Goal: Find specific page/section: Find specific page/section

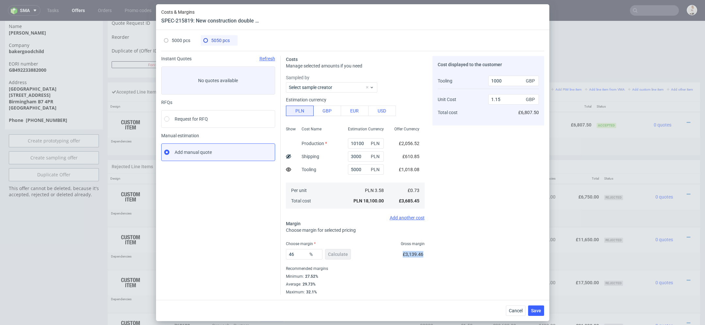
scroll to position [2, 0]
click at [513, 309] on span "Cancel" at bounding box center [516, 311] width 14 height 5
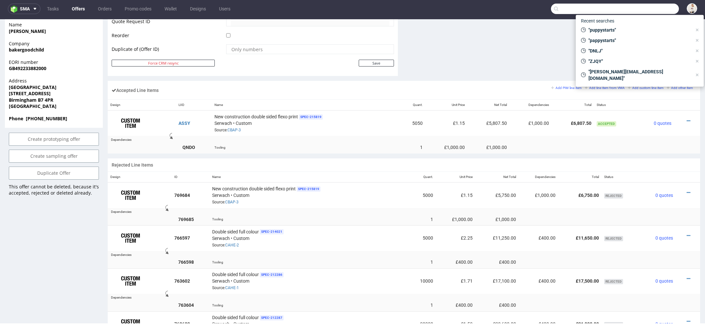
click at [648, 7] on input "text" at bounding box center [615, 9] width 128 height 10
paste input "[PERSON_NAME] <[PERSON_NAME][EMAIL_ADDRESS][DOMAIN_NAME]>"
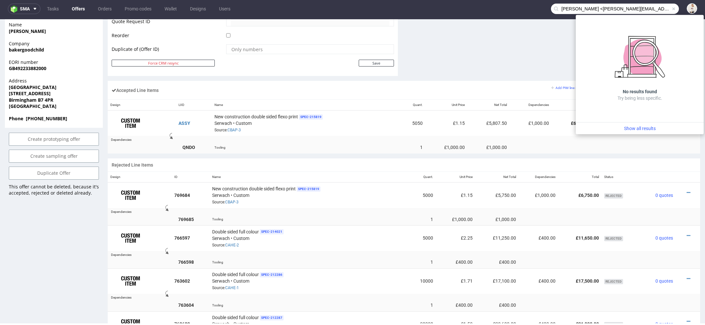
drag, startPoint x: 594, startPoint y: 9, endPoint x: 495, endPoint y: 4, distance: 99.7
click at [495, 4] on nav "sma Tasks Offers Orders Promo codes Wallet Designs Users [PERSON_NAME] <[PERSON…" at bounding box center [352, 8] width 705 height 21
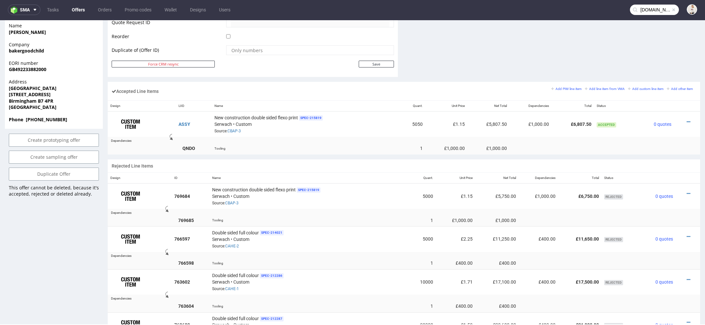
click at [658, 9] on input "[DOMAIN_NAME]>" at bounding box center [654, 10] width 49 height 10
type input "[DOMAIN_NAME]"
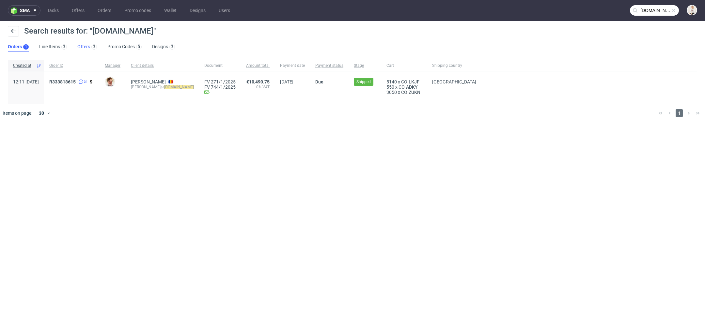
click at [86, 48] on link "Offers 3" at bounding box center [87, 47] width 20 height 10
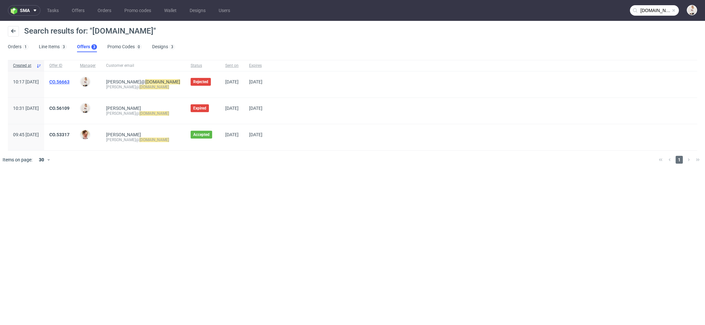
click at [70, 80] on link "CO.56663" at bounding box center [59, 81] width 20 height 5
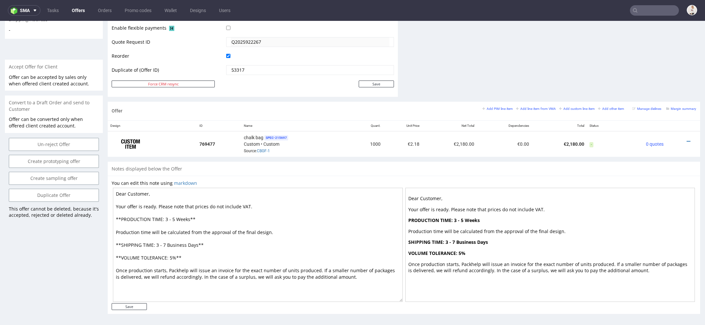
scroll to position [2, 0]
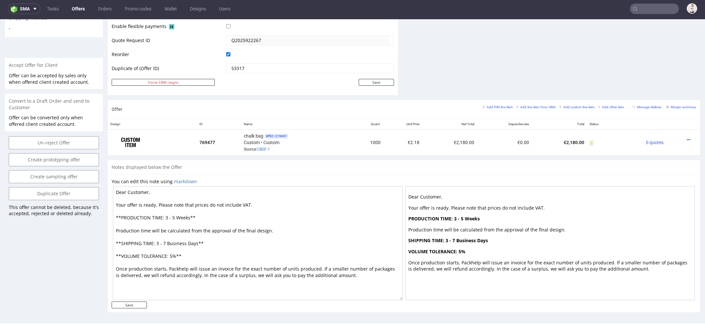
type input "[DOMAIN_NAME]"
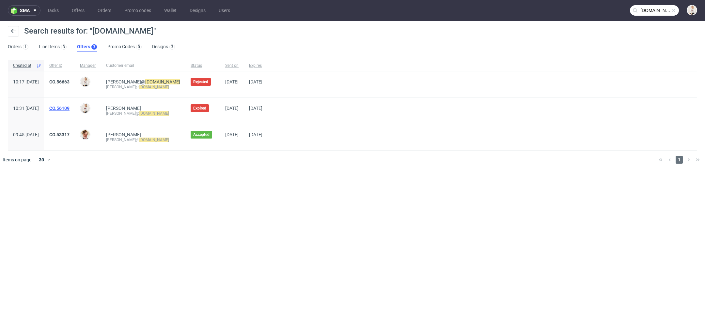
click at [70, 109] on link "CO.56109" at bounding box center [59, 108] width 20 height 5
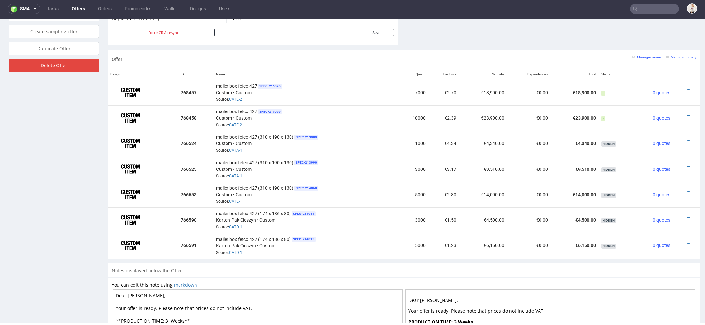
scroll to position [384, 0]
